Goal: Subscribe to service/newsletter

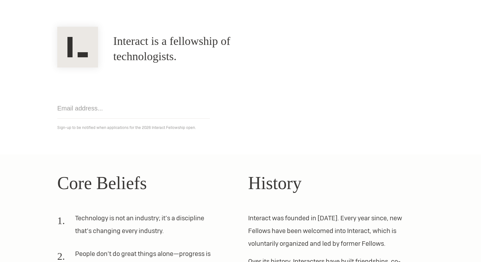
scroll to position [178, 0]
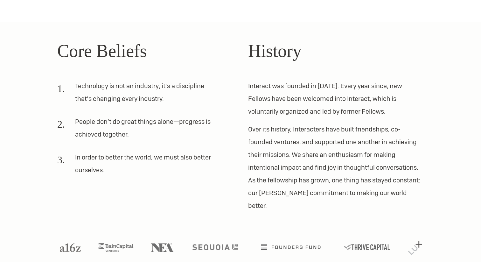
click at [139, 76] on div "Core Beliefs Technology is not an industry; it’s a discipline that’s changing e…" at bounding box center [145, 125] width 176 height 174
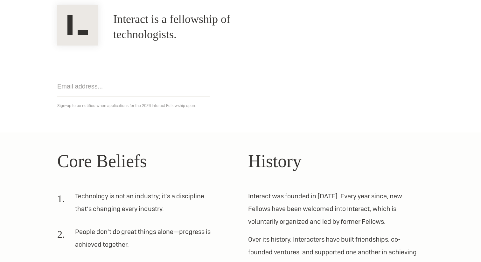
scroll to position [178, 0]
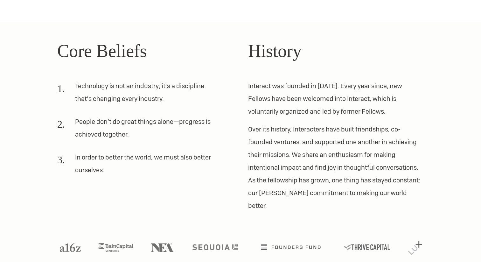
click at [55, 78] on div "Core Beliefs Technology is not an industry; it’s a discipline that’s changing e…" at bounding box center [241, 125] width 382 height 174
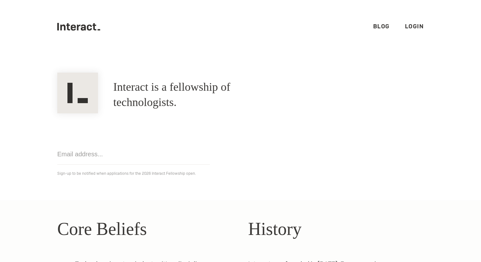
click at [108, 164] on input "email" at bounding box center [133, 154] width 153 height 21
click at [108, 122] on div "Get notified Sign-up to be notified when applications for the 2026 Interact Fel…" at bounding box center [241, 145] width 382 height 64
